Goal: Task Accomplishment & Management: Use online tool/utility

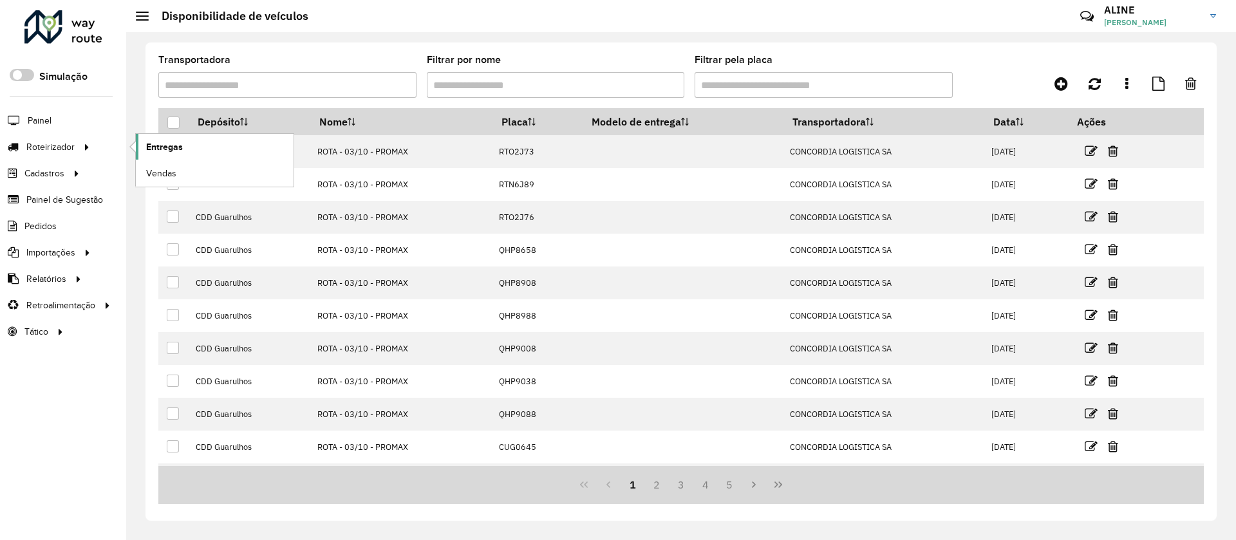
click at [159, 150] on span "Entregas" at bounding box center [164, 147] width 37 height 14
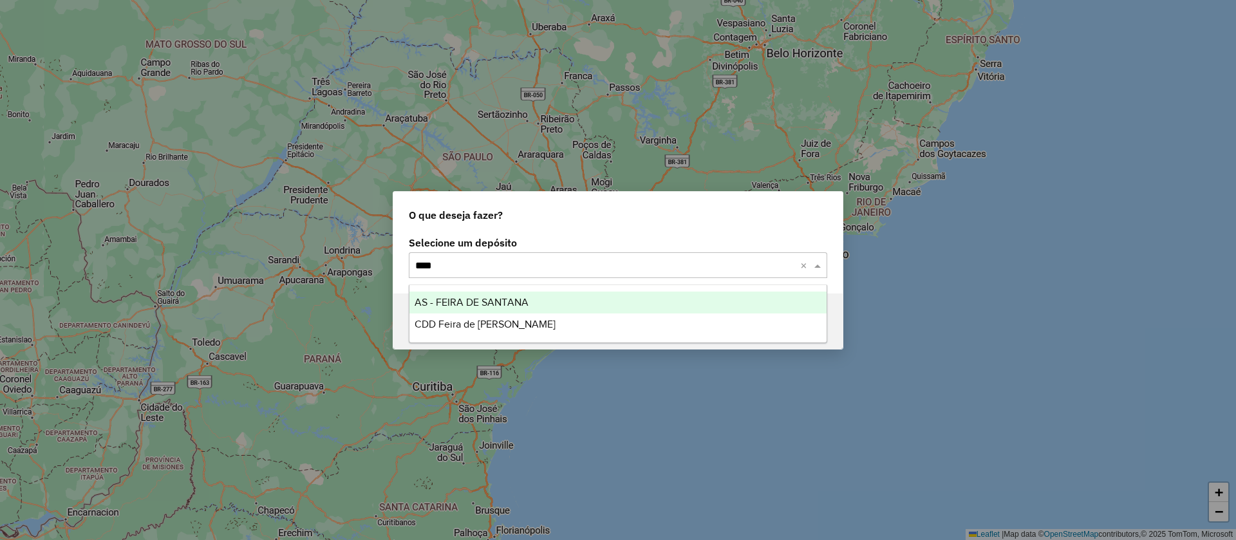
type input "*****"
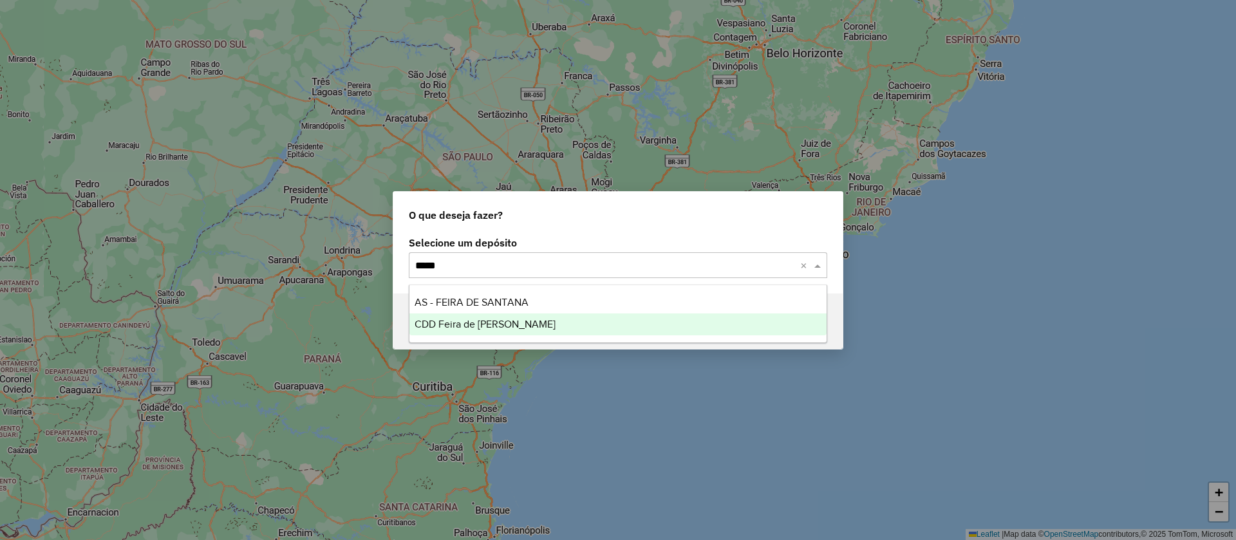
click at [467, 323] on span "CDD Feira de Santana" at bounding box center [485, 324] width 141 height 11
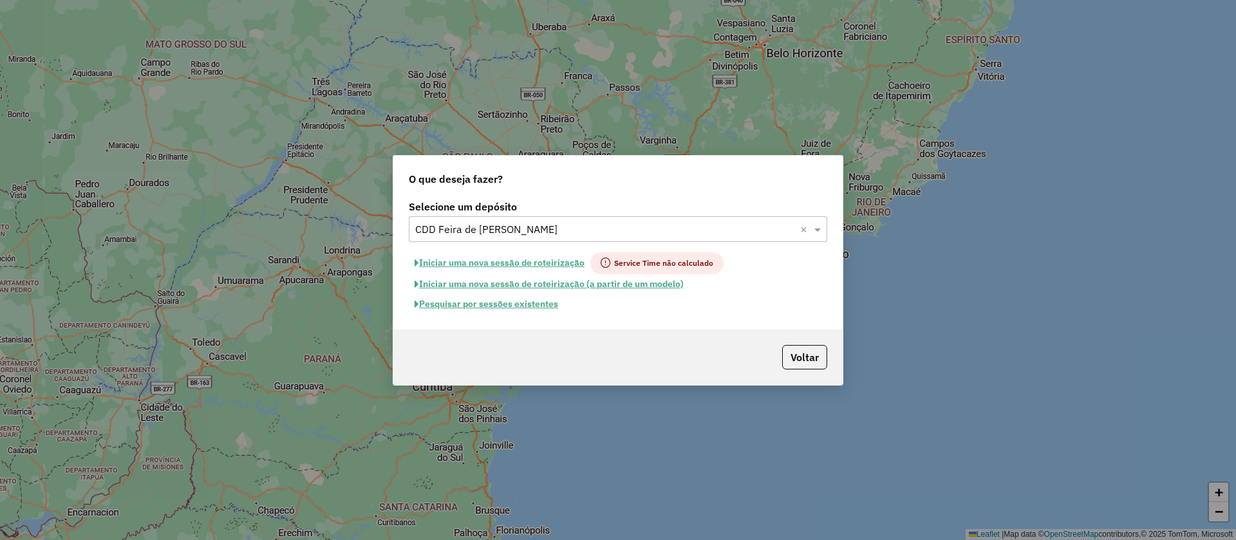
click at [521, 303] on button "Pesquisar por sessões existentes" at bounding box center [486, 304] width 155 height 20
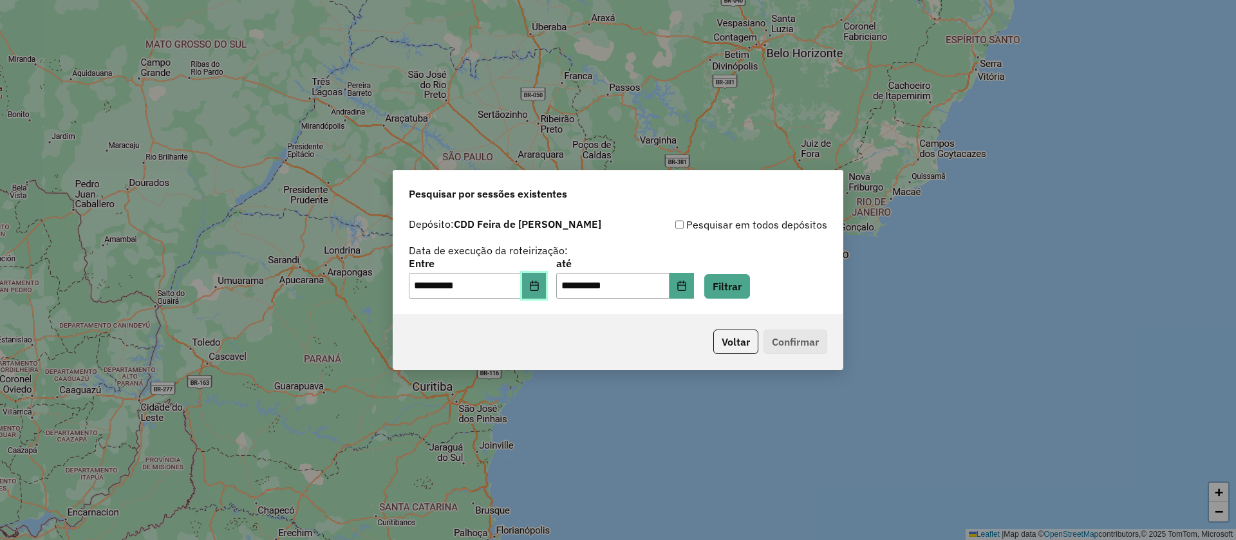
click at [540, 288] on icon "Choose Date" at bounding box center [534, 286] width 10 height 10
click at [742, 288] on button "Filtrar" at bounding box center [727, 286] width 46 height 24
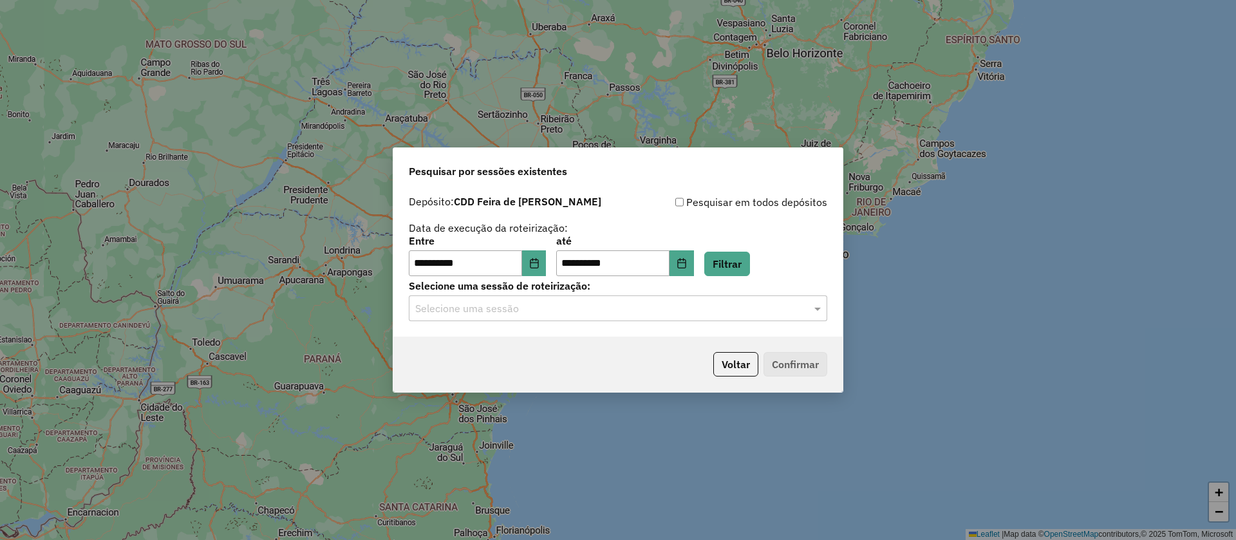
click at [516, 301] on input "text" at bounding box center [605, 308] width 380 height 15
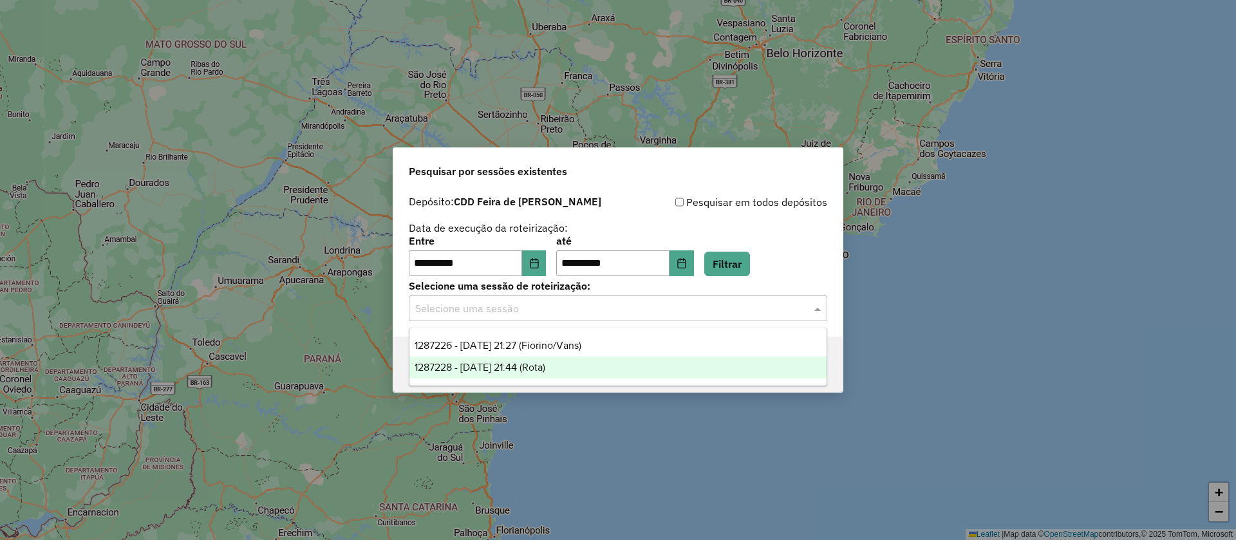
click at [507, 362] on span "1287228 - 02/10/2025 21:44 (Rota)" at bounding box center [480, 367] width 131 height 11
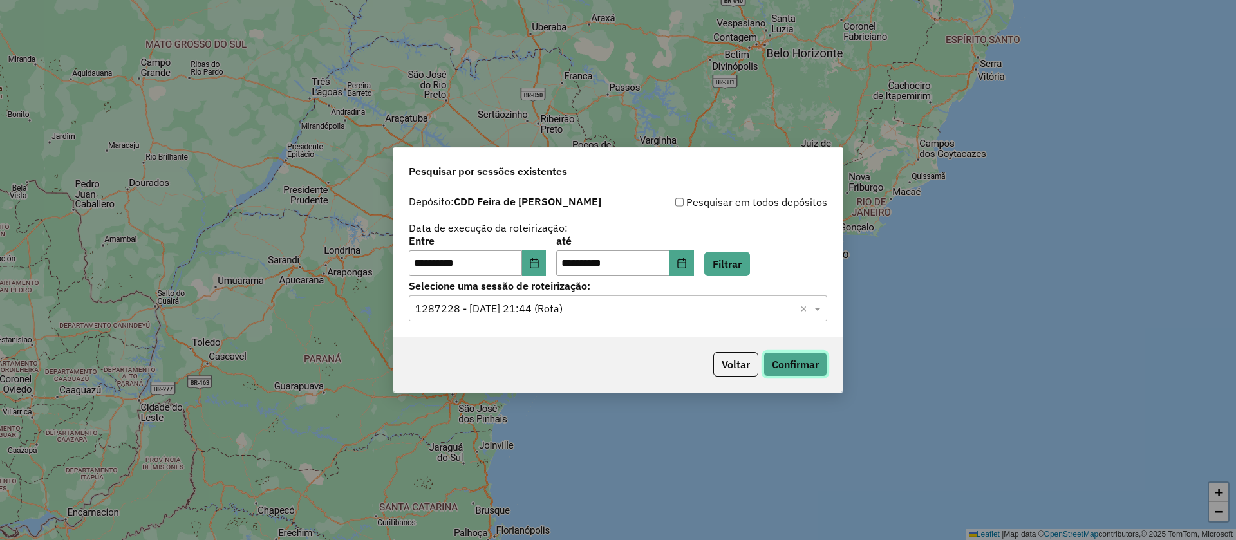
click at [803, 362] on button "Confirmar" at bounding box center [796, 364] width 64 height 24
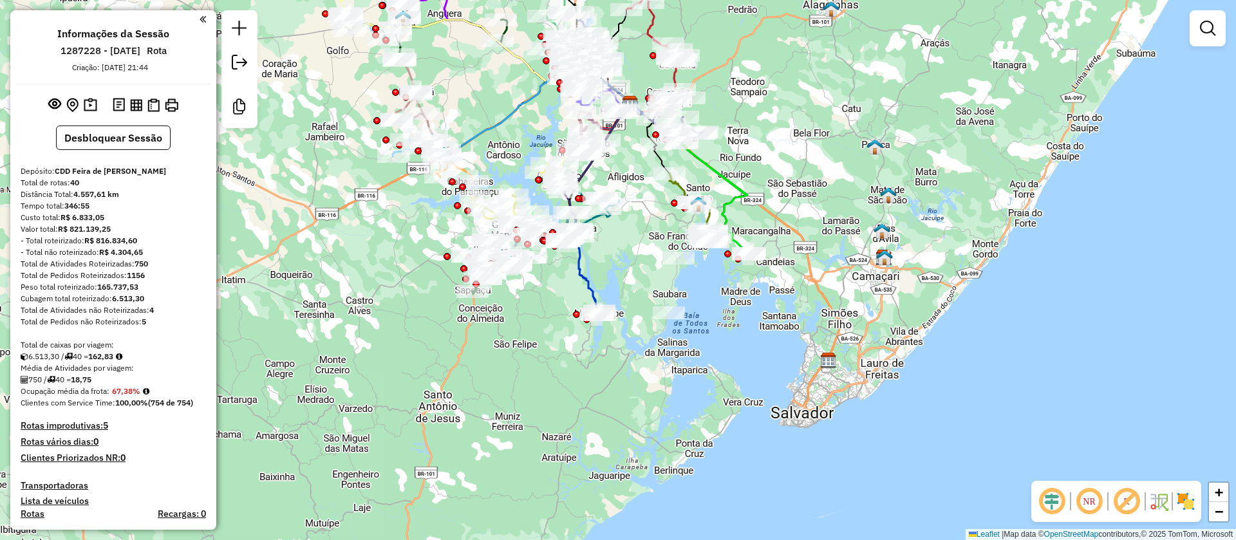
drag, startPoint x: 838, startPoint y: 156, endPoint x: 847, endPoint y: 179, distance: 24.5
click at [847, 179] on div "Janela de atendimento Grade de atendimento Capacidade Transportadoras Veículos …" at bounding box center [618, 270] width 1236 height 540
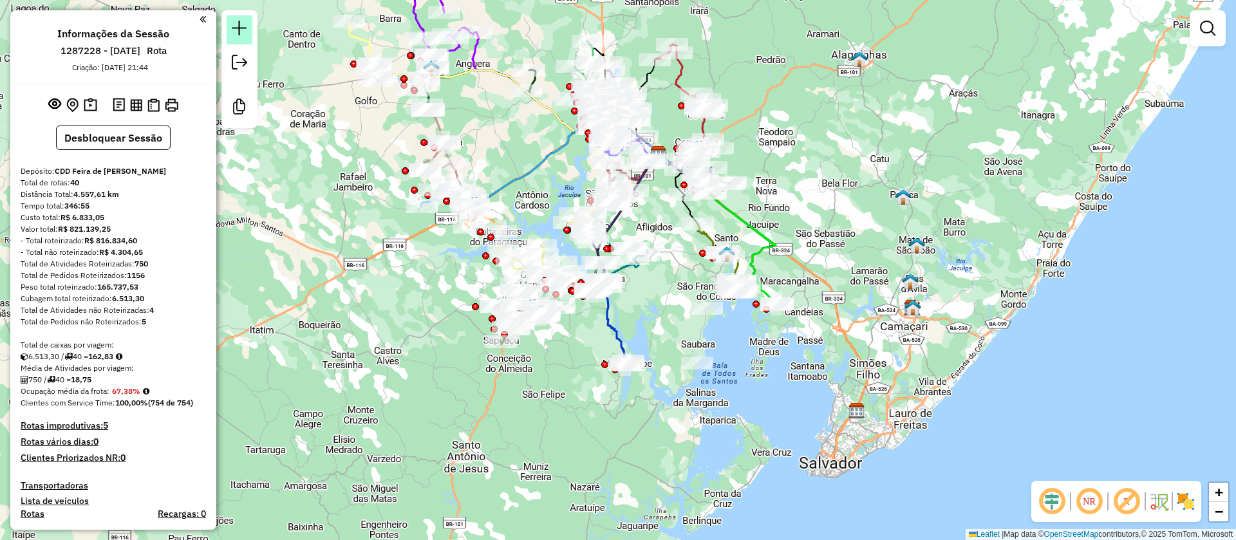
click at [244, 24] on em at bounding box center [239, 28] width 15 height 15
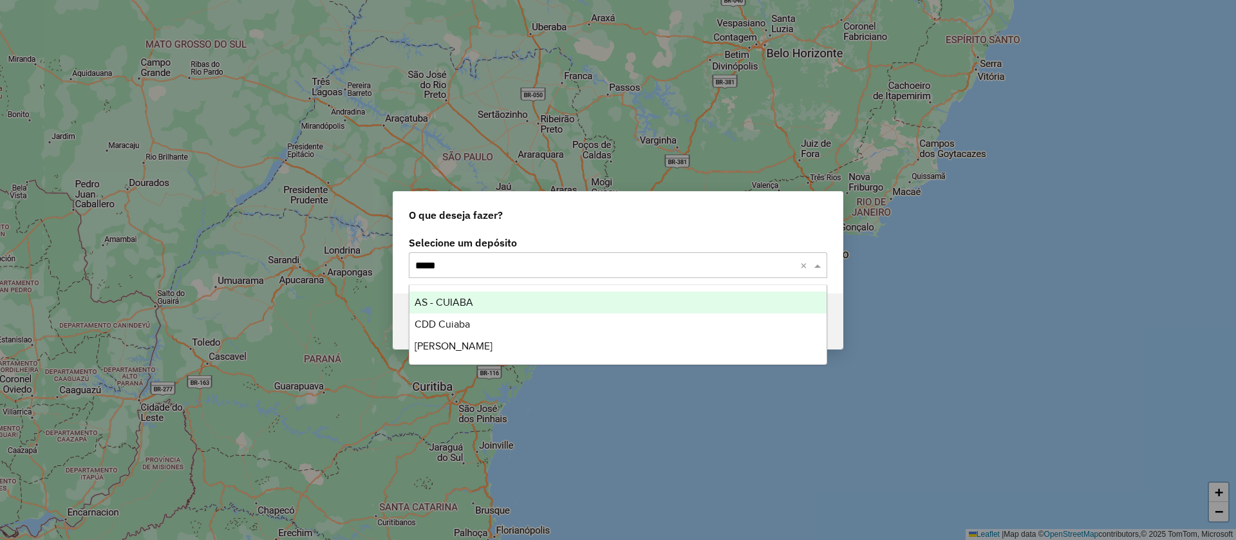
type input "******"
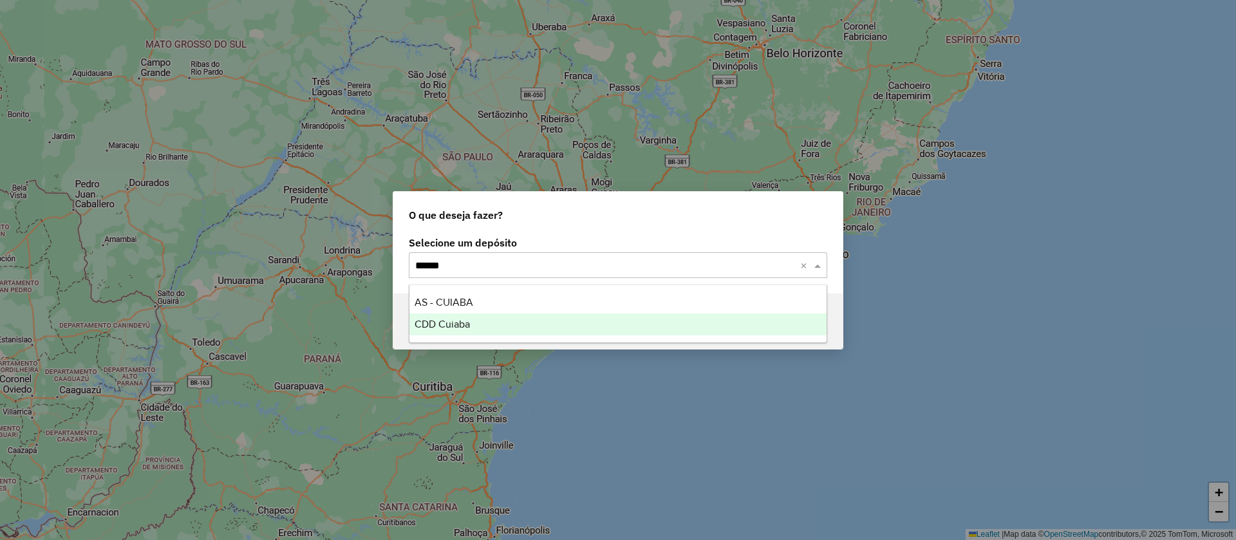
drag, startPoint x: 450, startPoint y: 325, endPoint x: 463, endPoint y: 319, distance: 14.4
click at [452, 324] on span "CDD Cuiaba" at bounding box center [442, 324] width 55 height 11
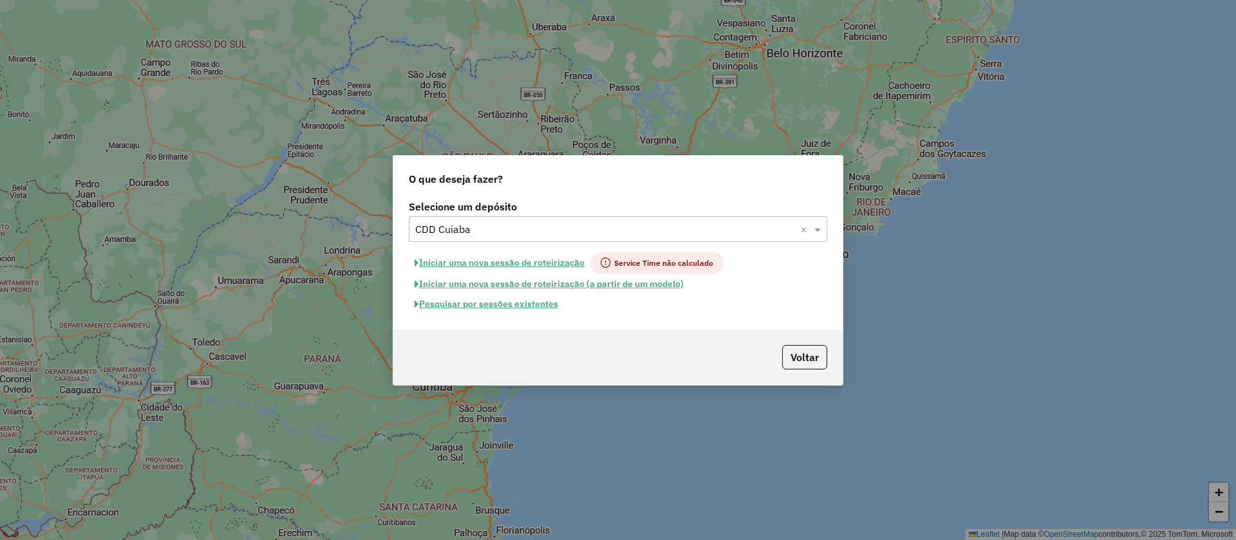
click at [533, 259] on button "Iniciar uma nova sessão de roteirização" at bounding box center [500, 263] width 182 height 22
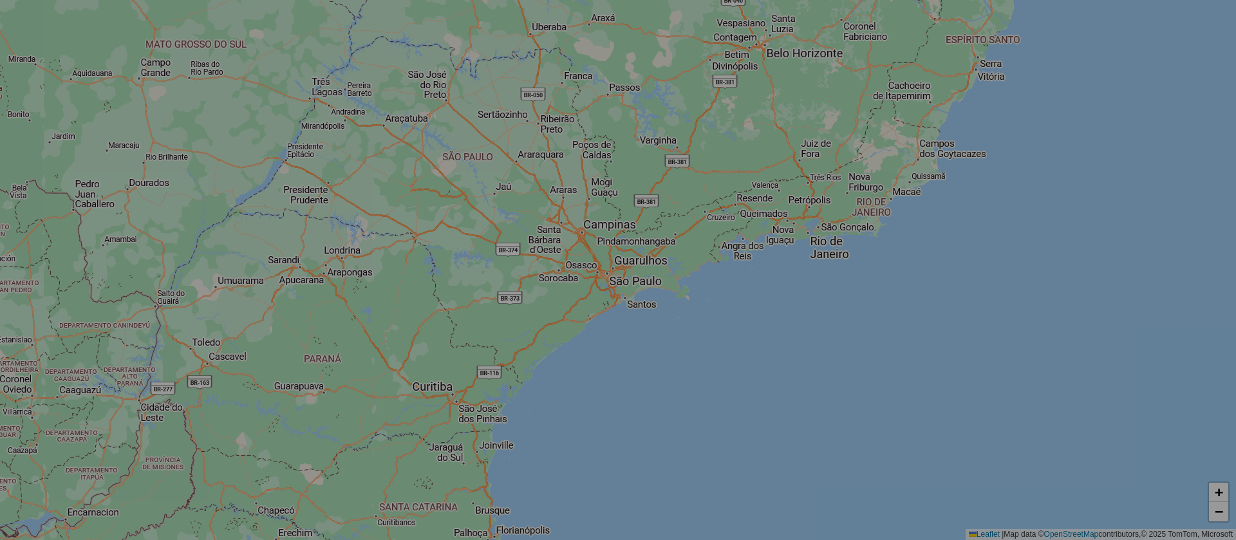
select select "*"
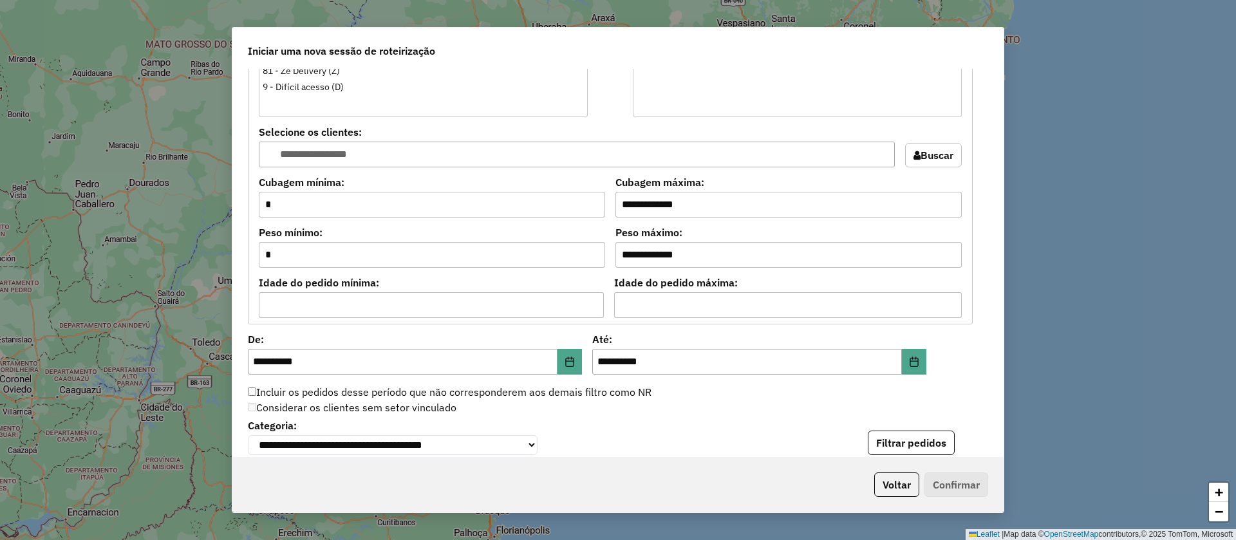
scroll to position [1327, 0]
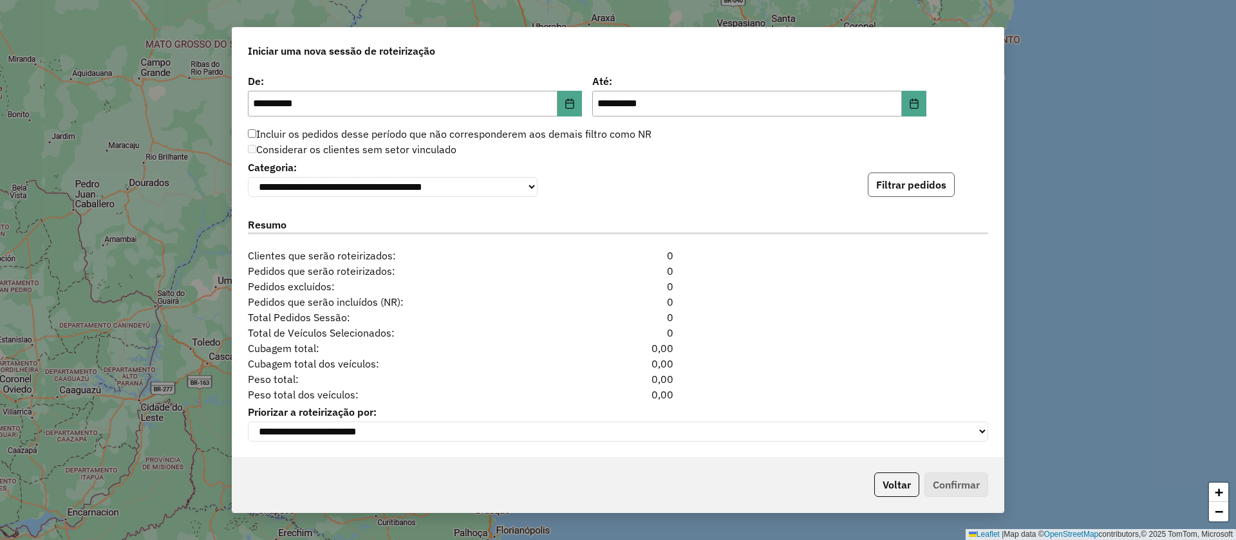
click at [921, 178] on button "Filtrar pedidos" at bounding box center [911, 185] width 87 height 24
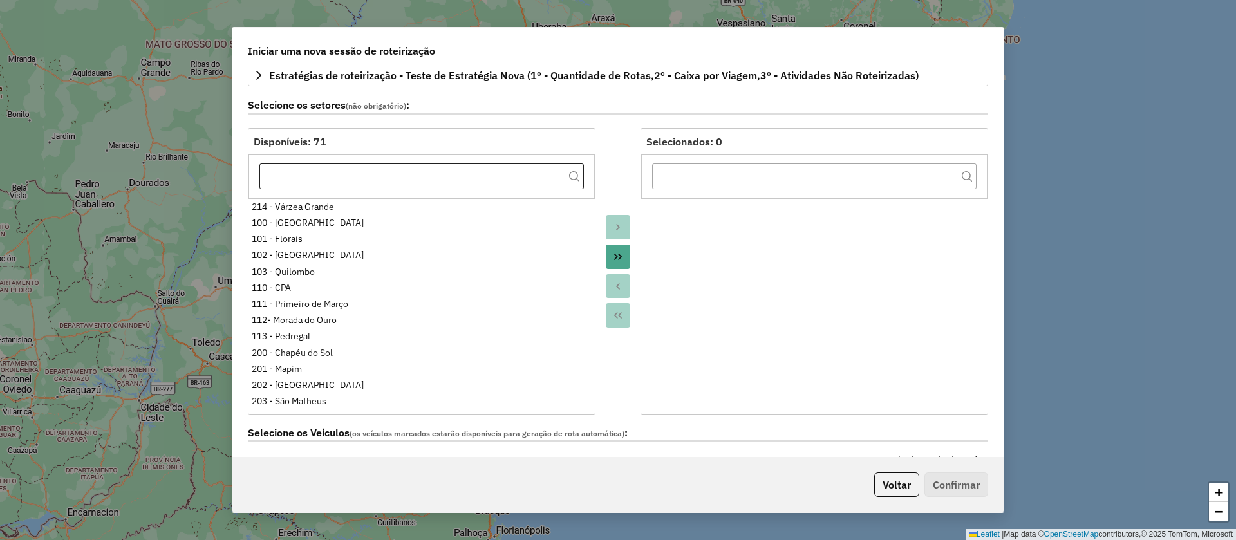
scroll to position [0, 0]
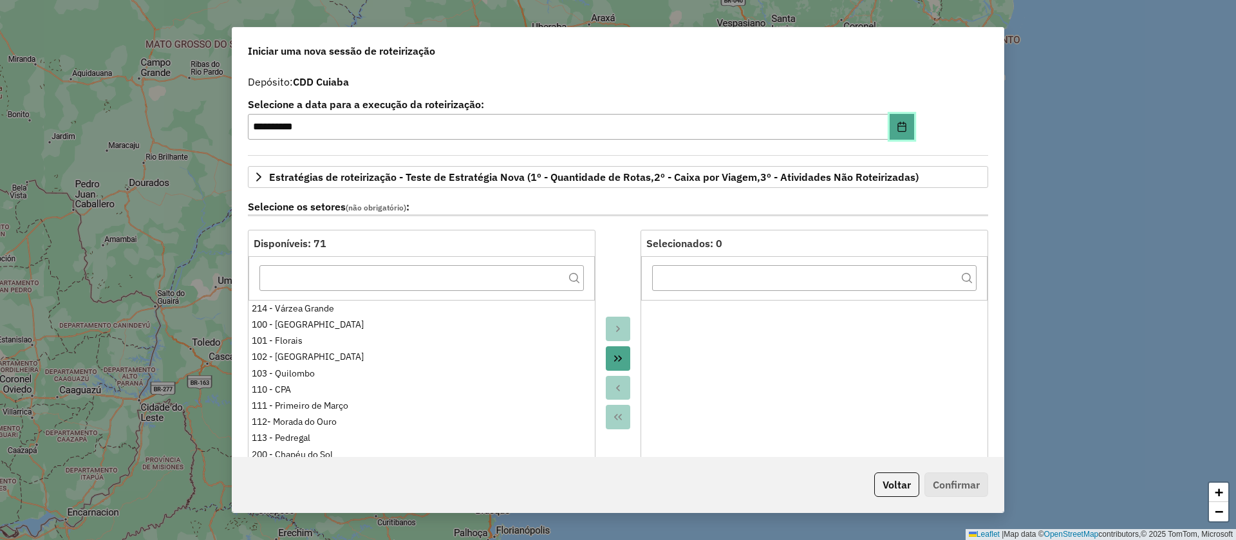
click at [903, 124] on icon "Choose Date" at bounding box center [902, 127] width 10 height 10
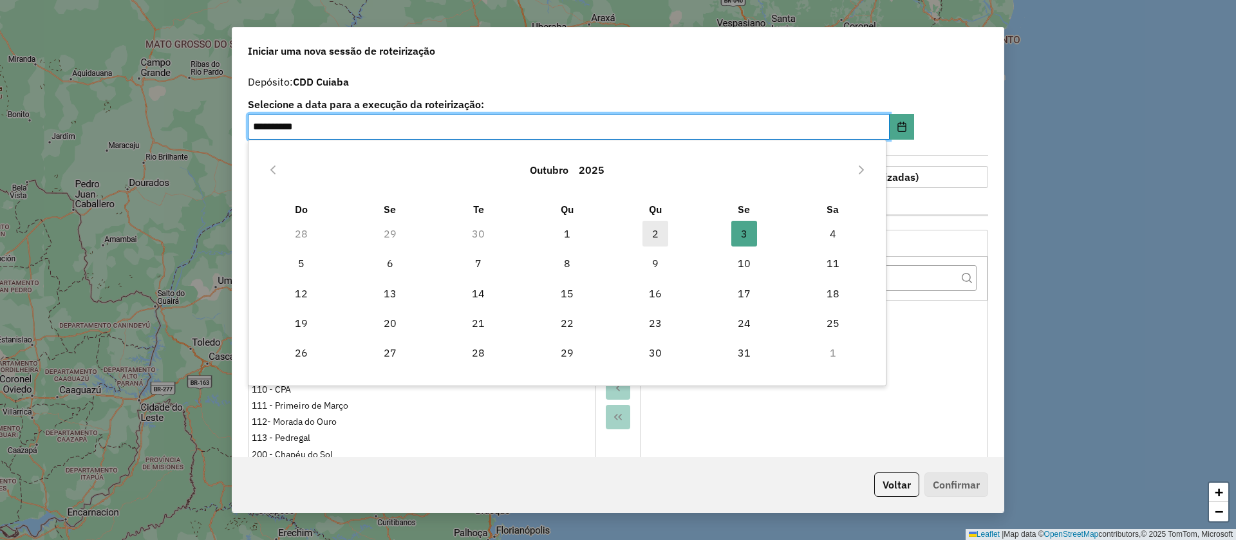
click at [652, 231] on span "2" at bounding box center [656, 234] width 26 height 26
type input "**********"
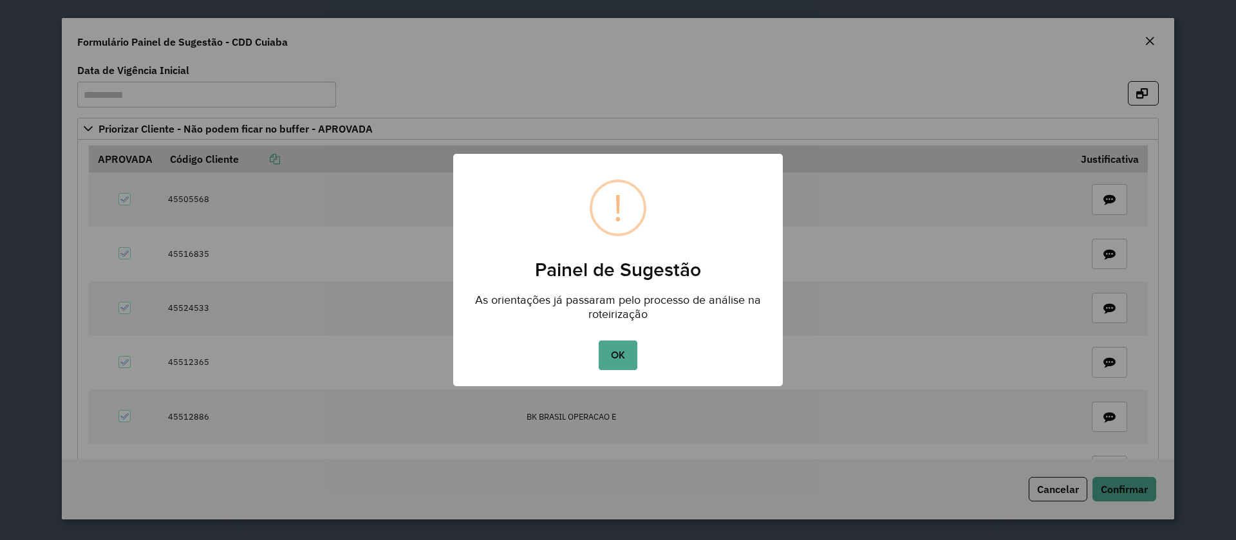
click at [624, 357] on button "OK" at bounding box center [618, 356] width 38 height 30
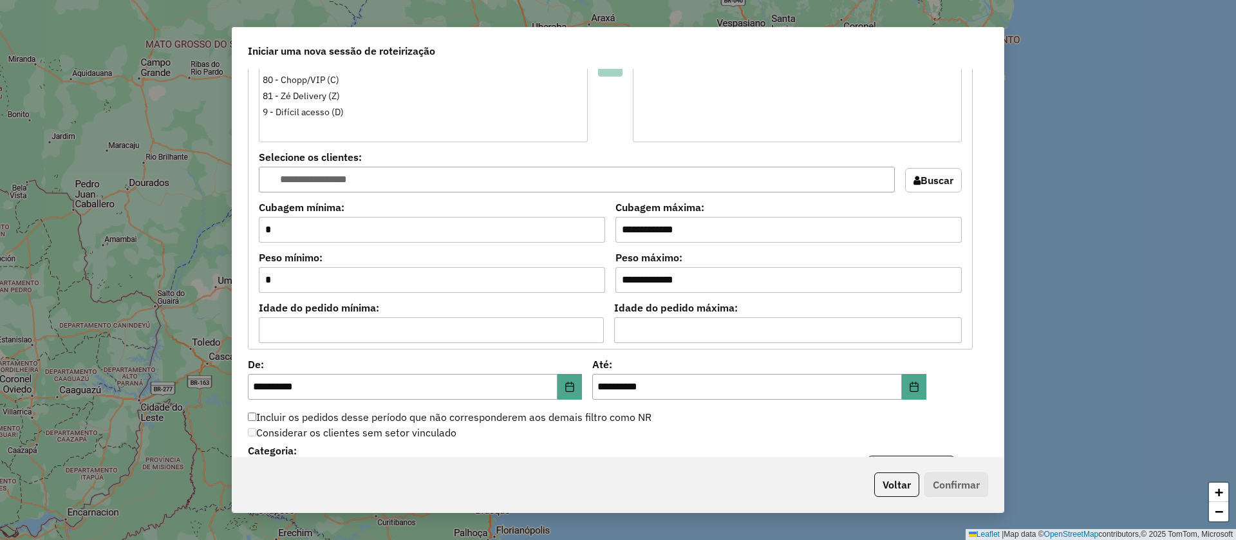
scroll to position [1062, 0]
click at [569, 390] on icon "Choose Date" at bounding box center [570, 386] width 8 height 10
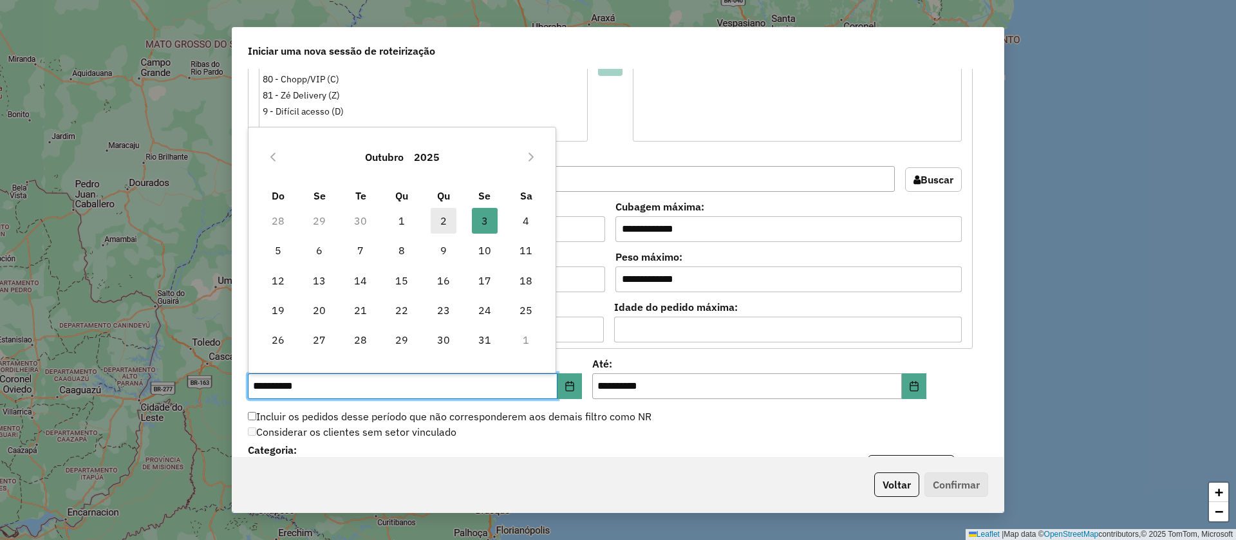
click at [446, 218] on span "2" at bounding box center [444, 221] width 26 height 26
type input "**********"
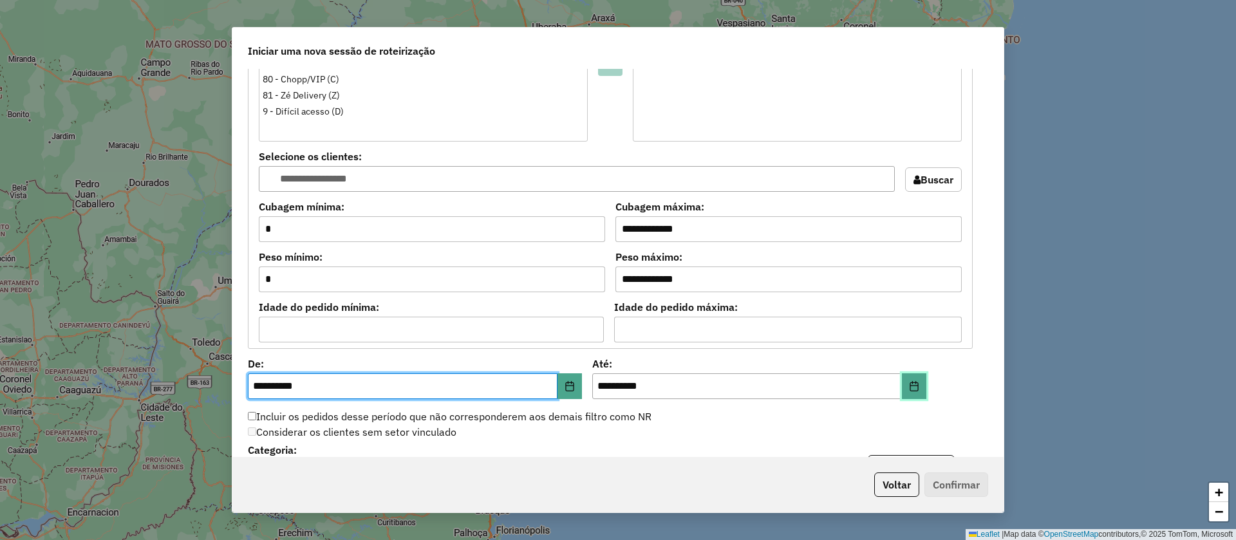
click at [917, 382] on button "Choose Date" at bounding box center [914, 386] width 24 height 26
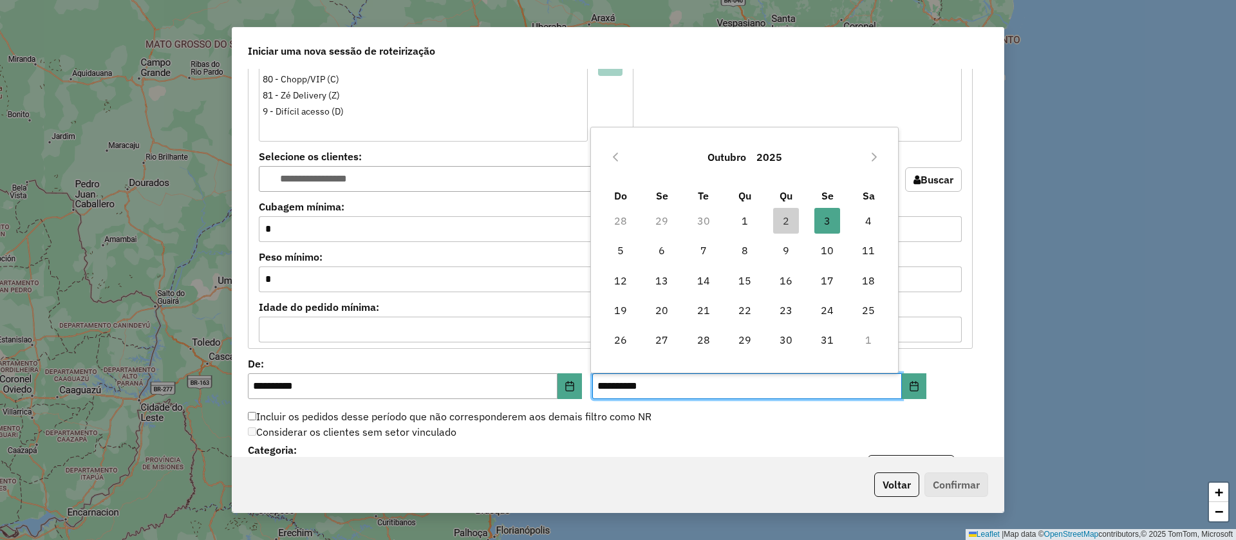
click at [788, 220] on span "2" at bounding box center [786, 221] width 26 height 26
type input "**********"
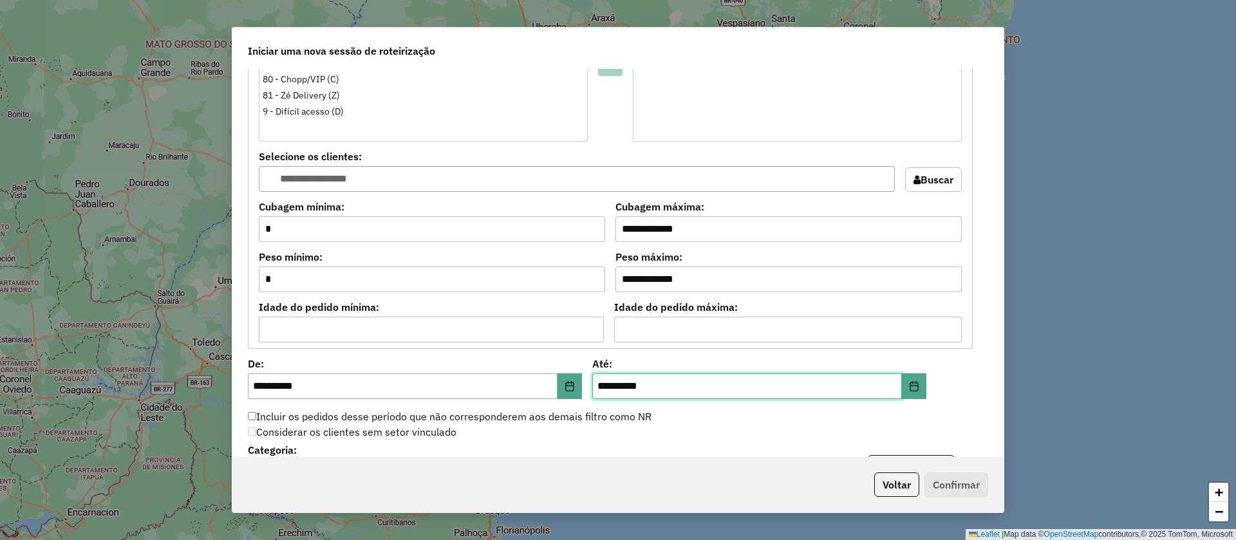
scroll to position [1351, 0]
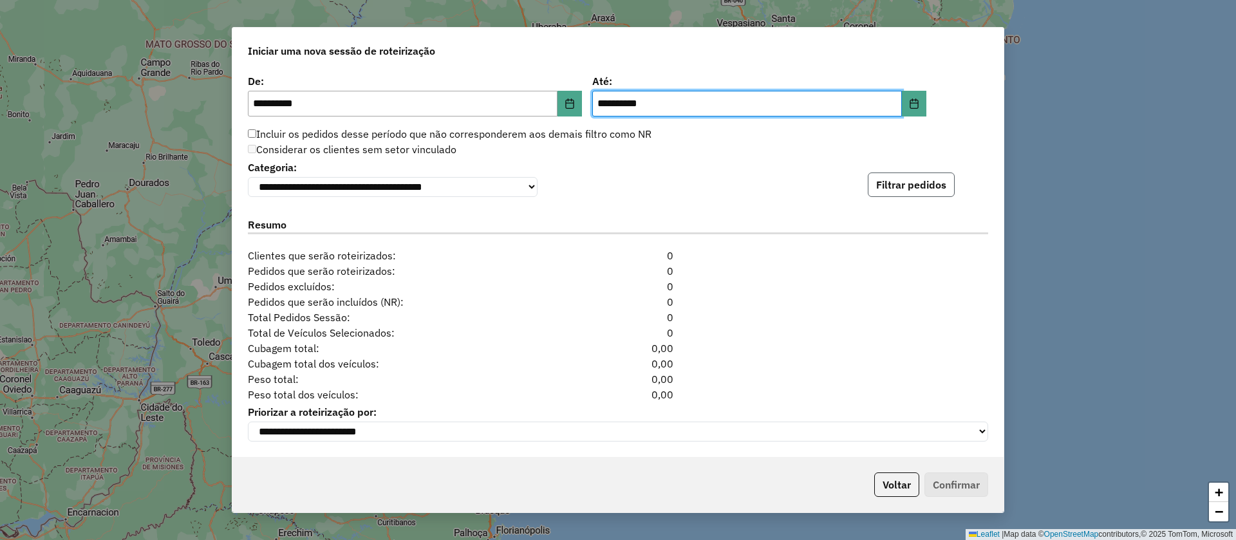
click at [915, 177] on button "Filtrar pedidos" at bounding box center [911, 185] width 87 height 24
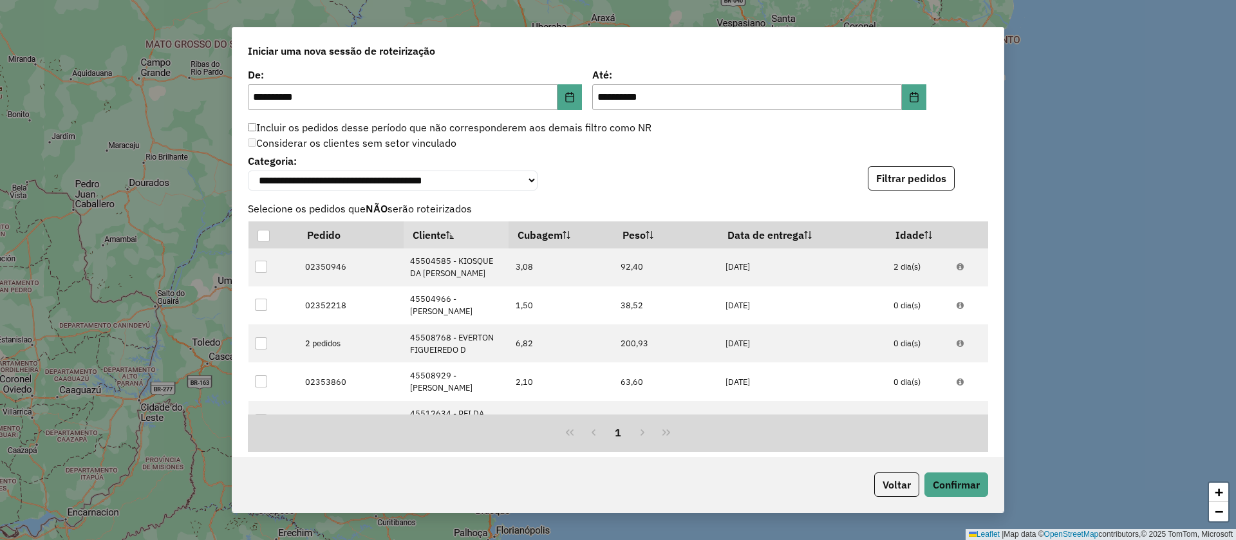
scroll to position [1632, 0]
